Goal: Check status: Check status

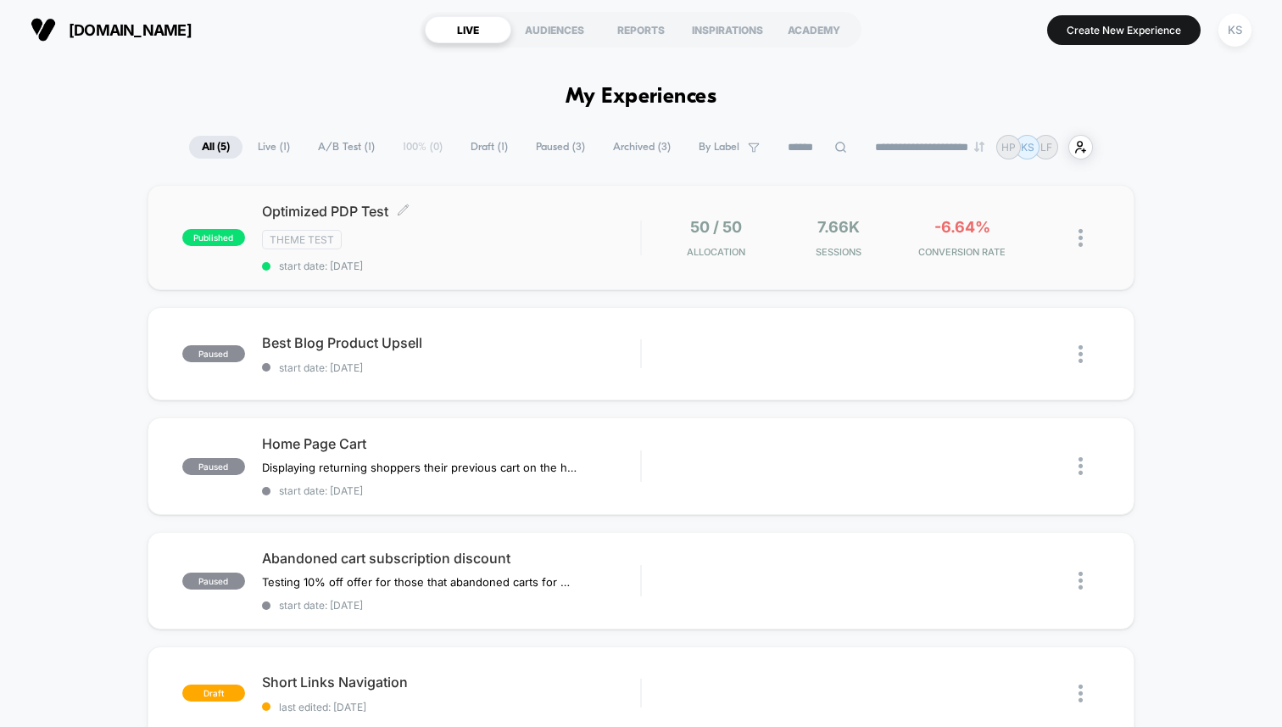
click at [562, 238] on div "Theme Test" at bounding box center [451, 240] width 378 height 20
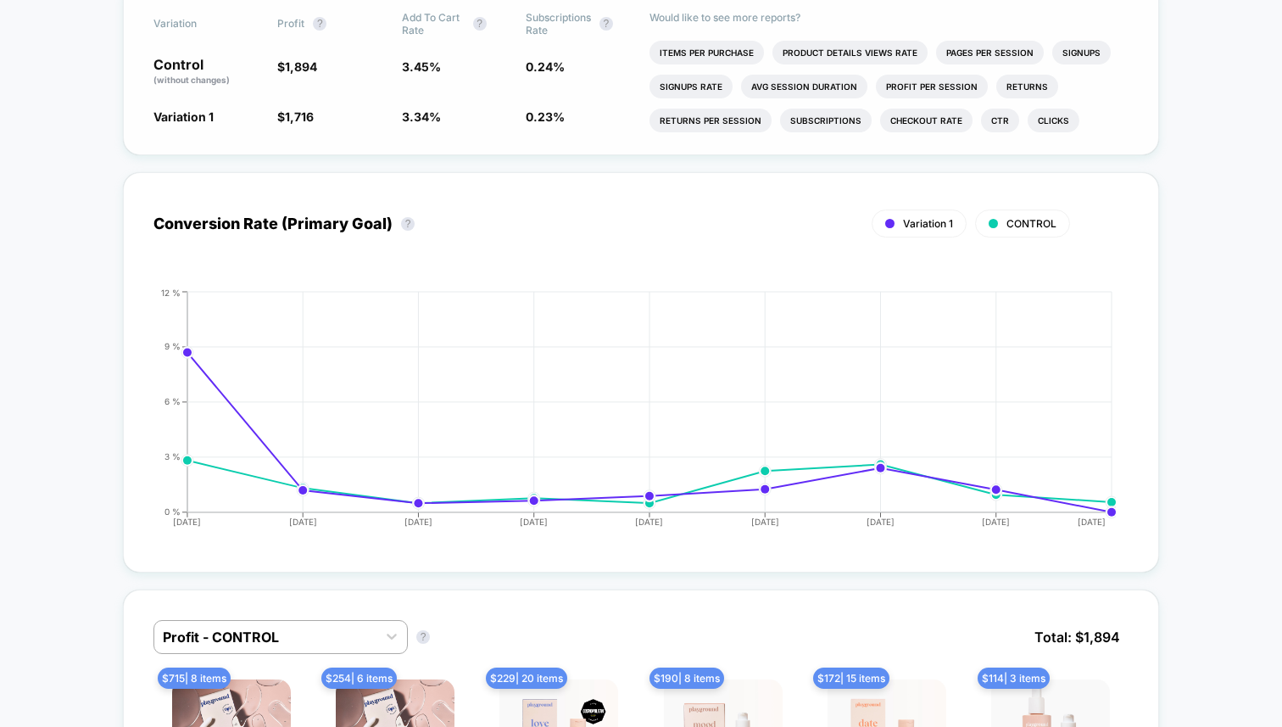
scroll to position [595, 0]
